Goal: Navigation & Orientation: Find specific page/section

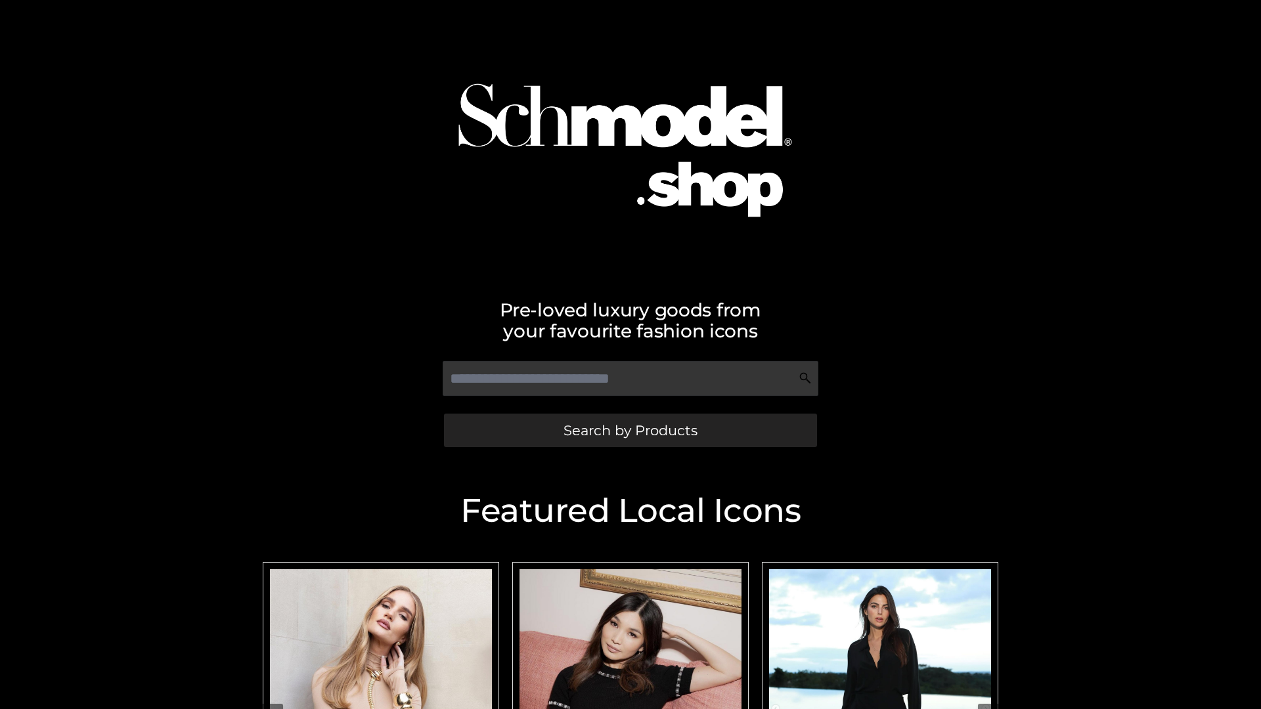
click at [630, 430] on span "Search by Products" at bounding box center [630, 430] width 134 height 14
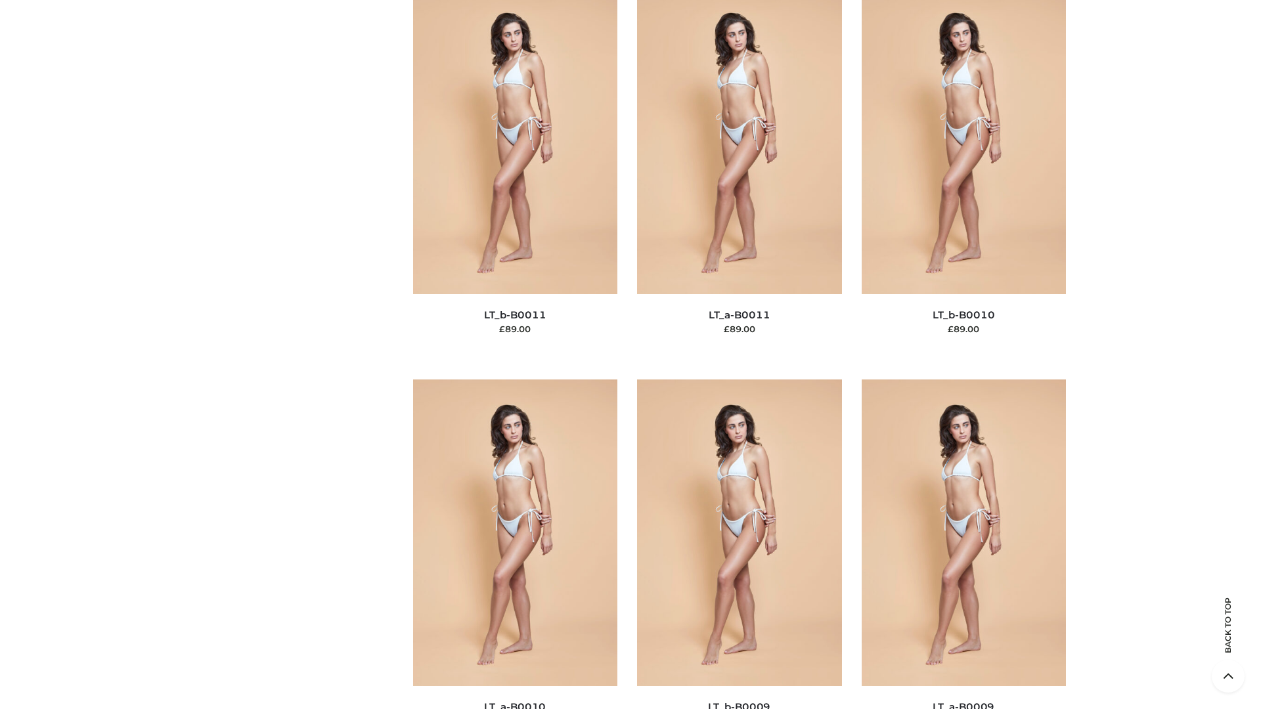
scroll to position [5896, 0]
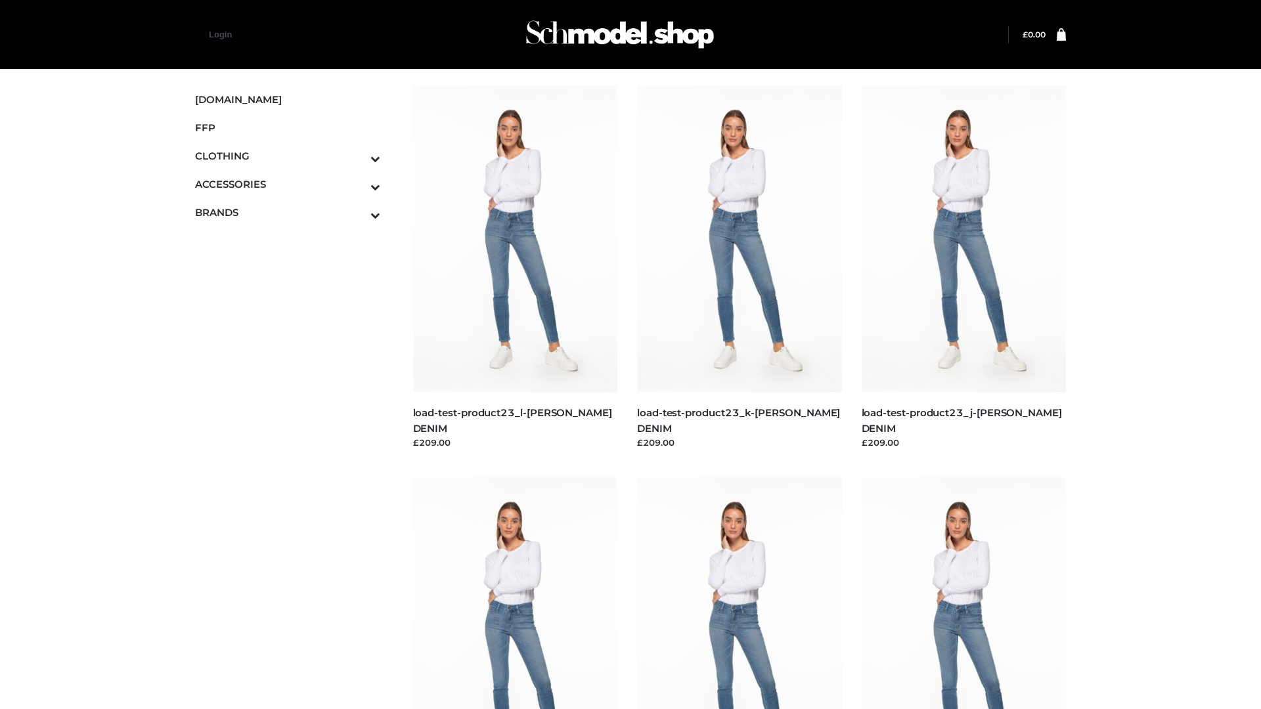
scroll to position [1152, 0]
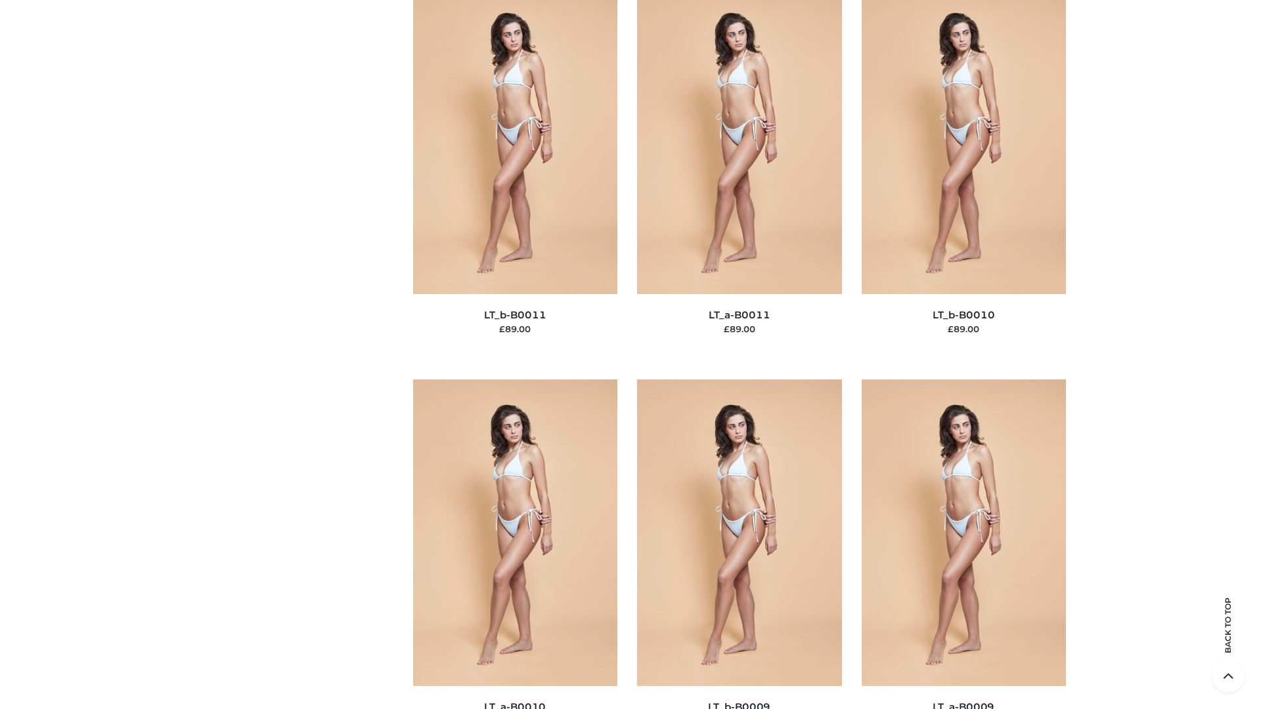
scroll to position [5896, 0]
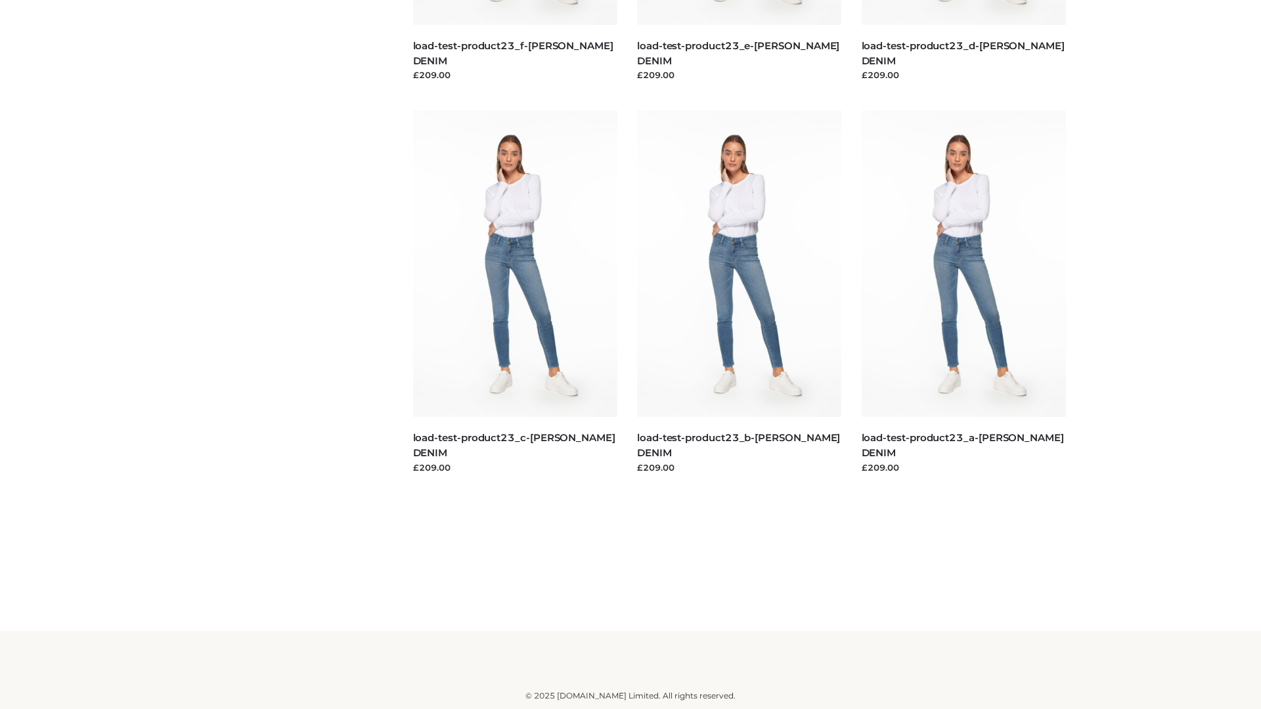
scroll to position [1152, 0]
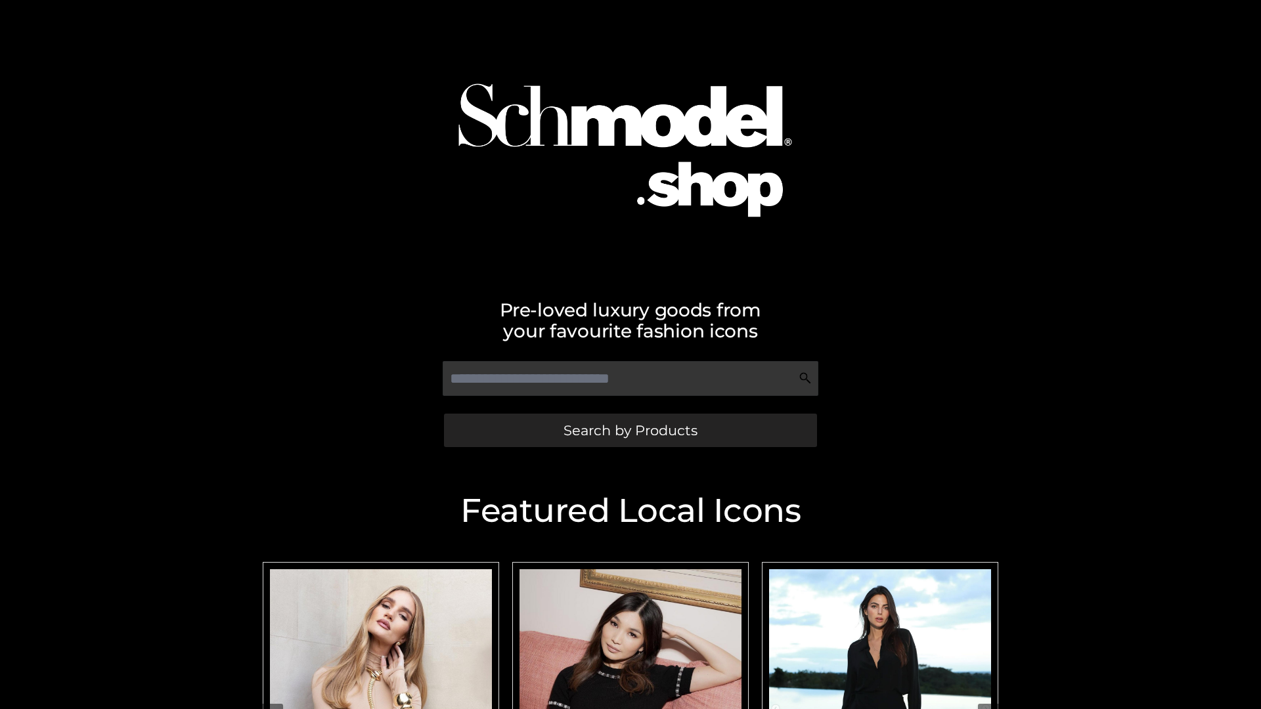
click at [630, 430] on span "Search by Products" at bounding box center [630, 430] width 134 height 14
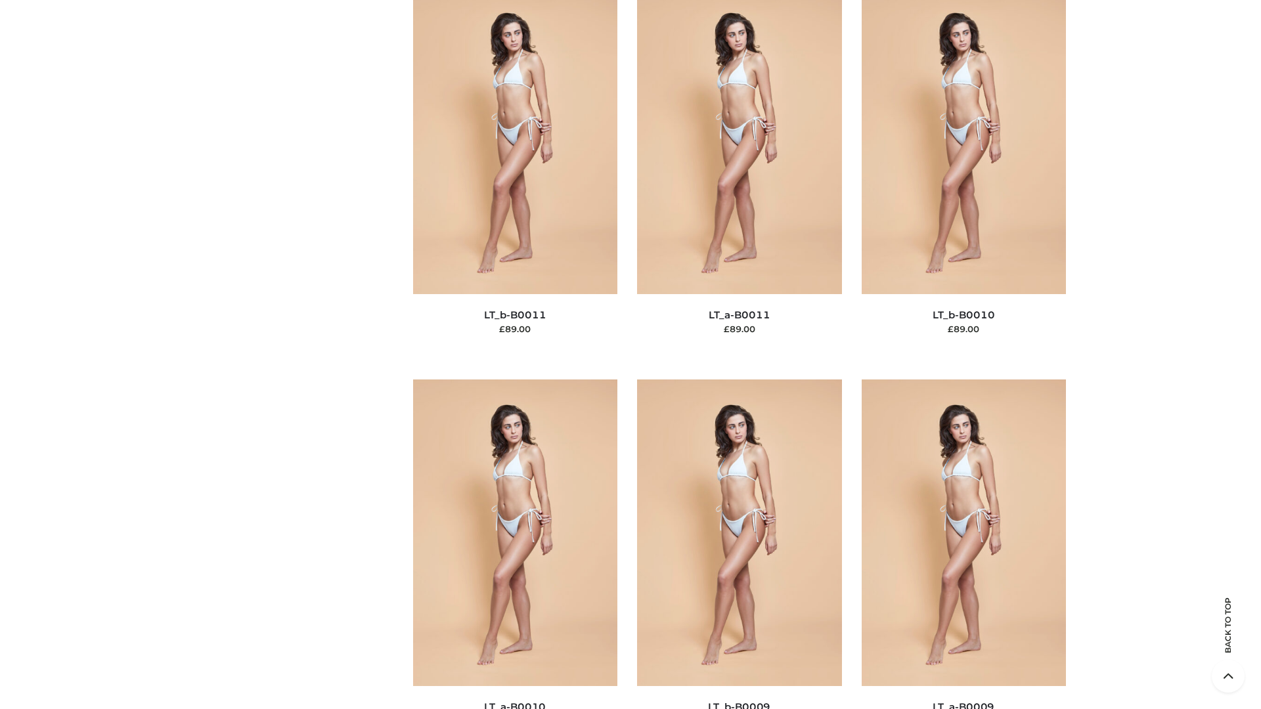
scroll to position [5896, 0]
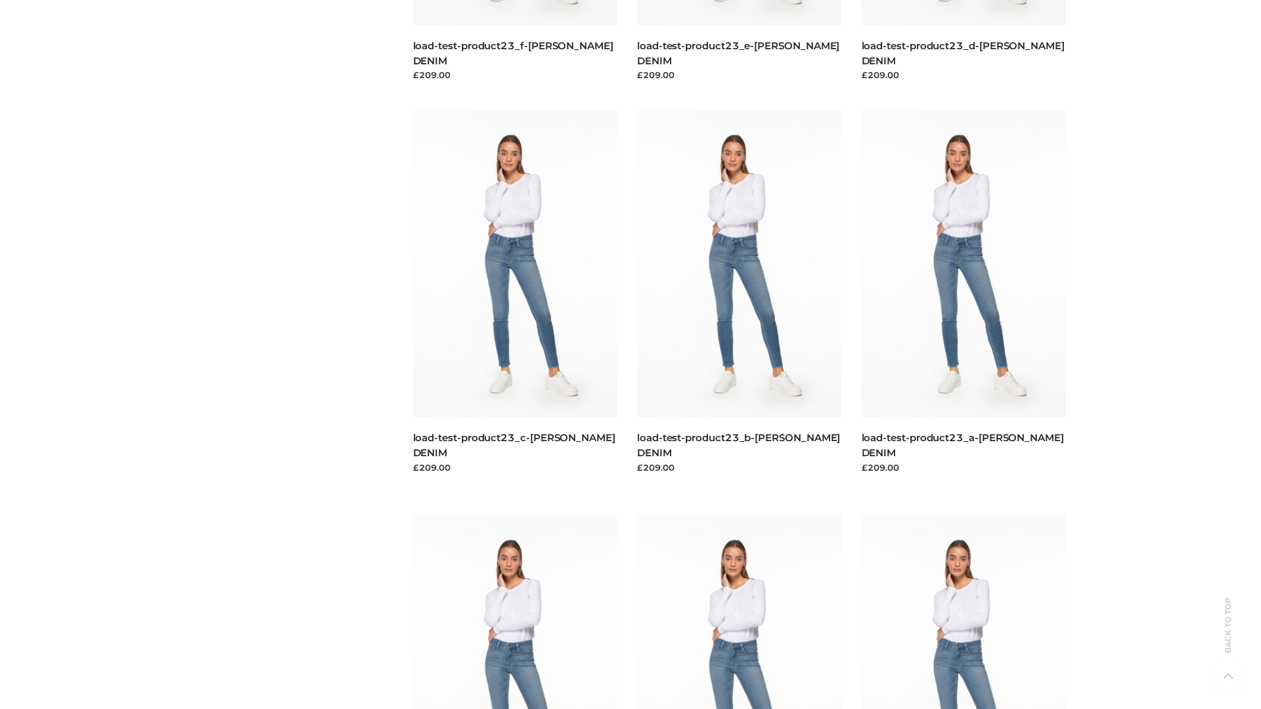
scroll to position [1152, 0]
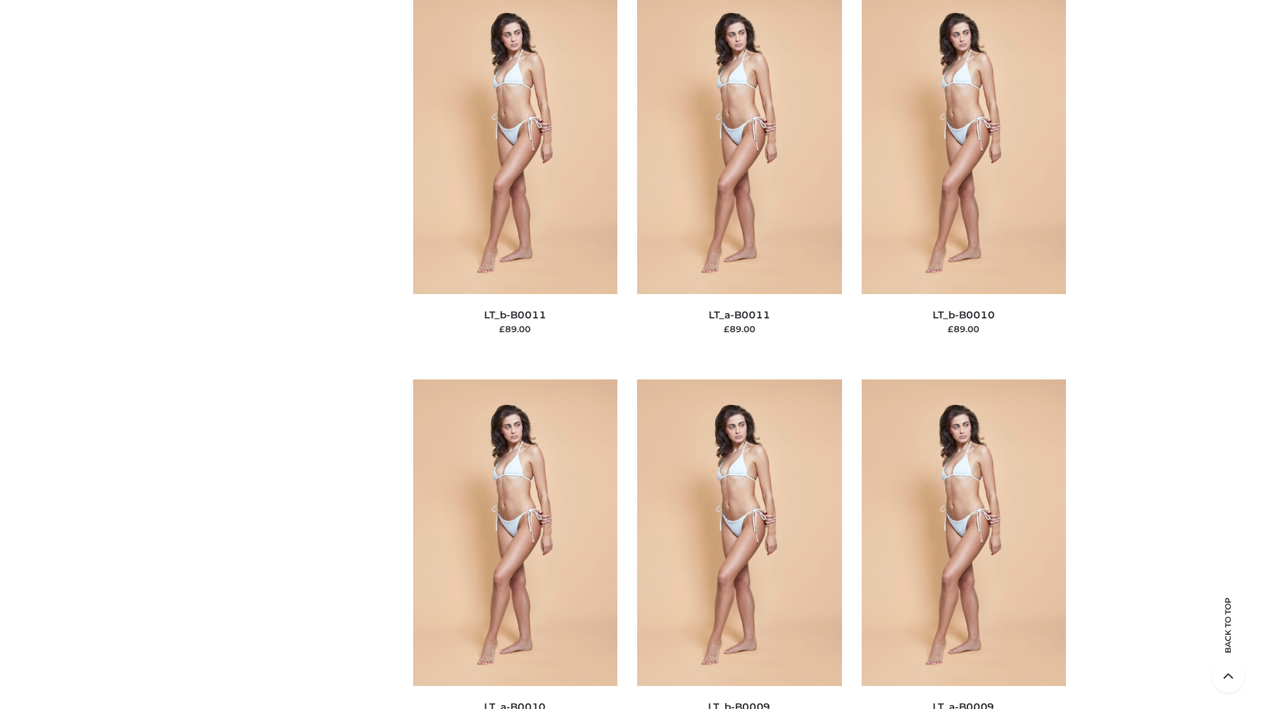
scroll to position [5896, 0]
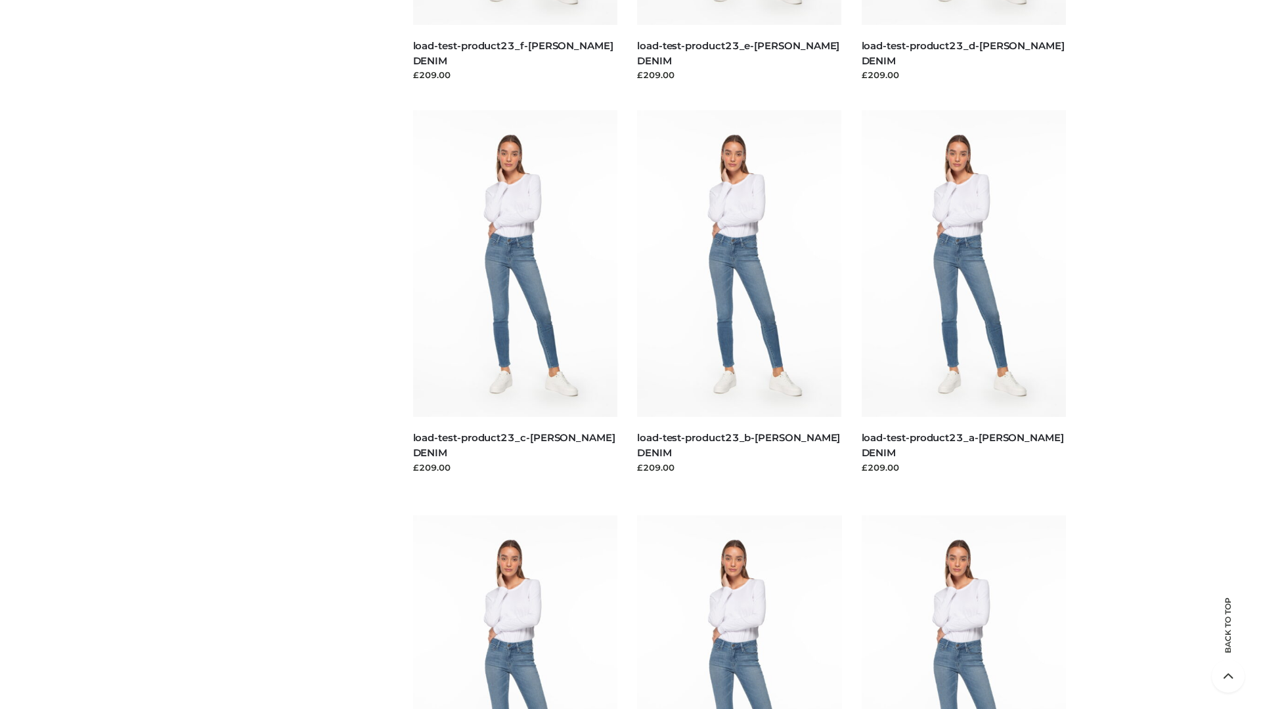
scroll to position [1152, 0]
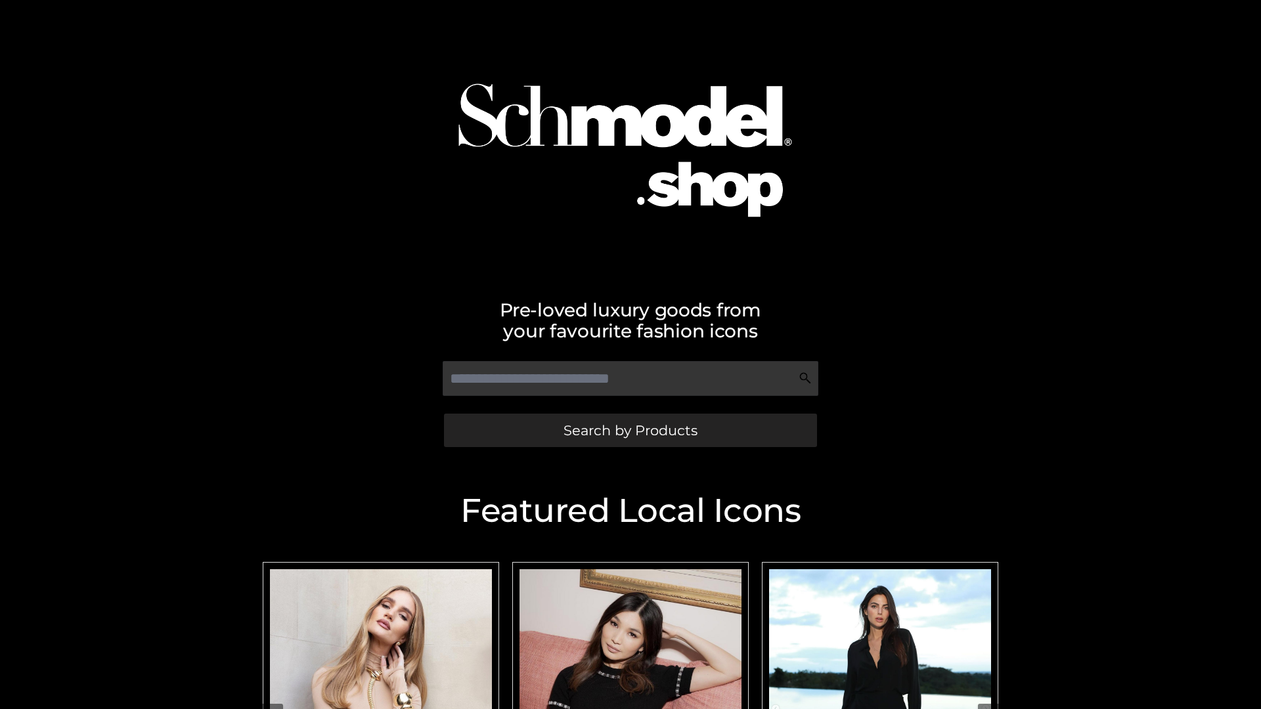
click at [630, 430] on span "Search by Products" at bounding box center [630, 430] width 134 height 14
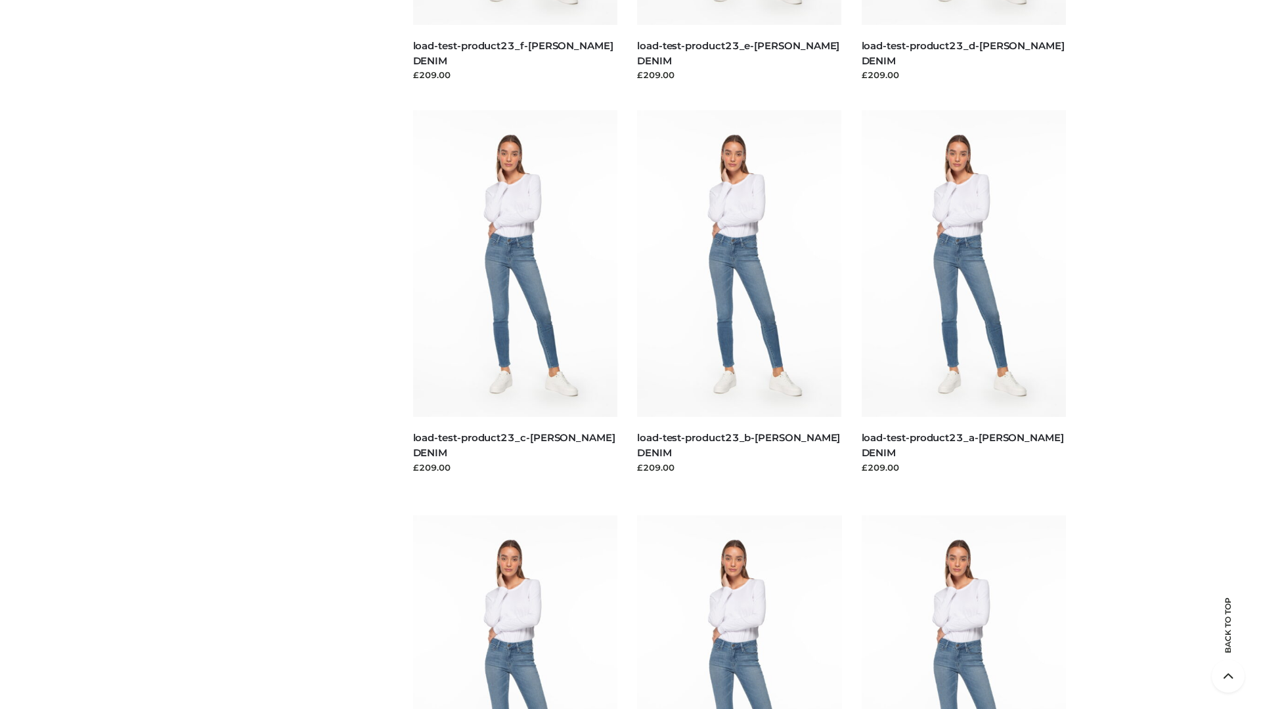
scroll to position [1152, 0]
